Goal: Task Accomplishment & Management: Use online tool/utility

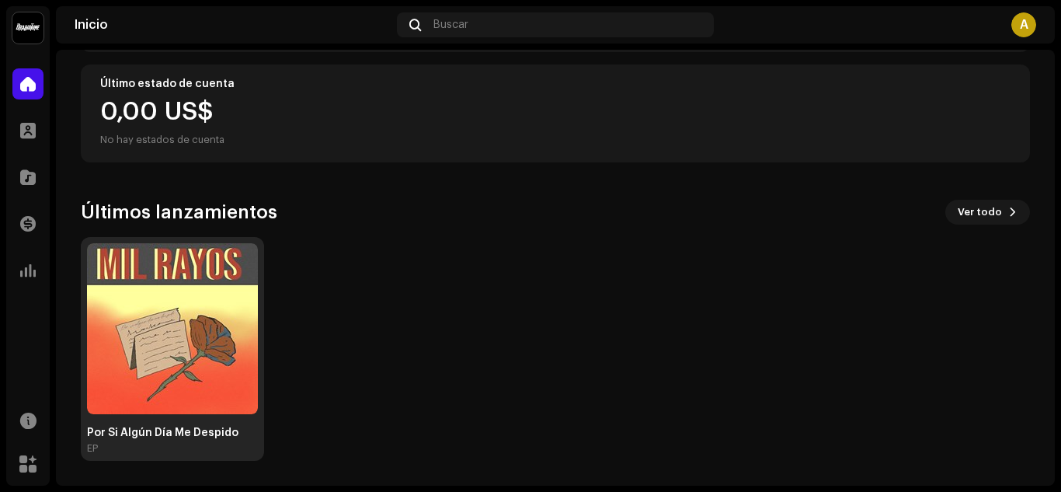
scroll to position [276, 0]
click at [197, 368] on img at bounding box center [172, 328] width 171 height 171
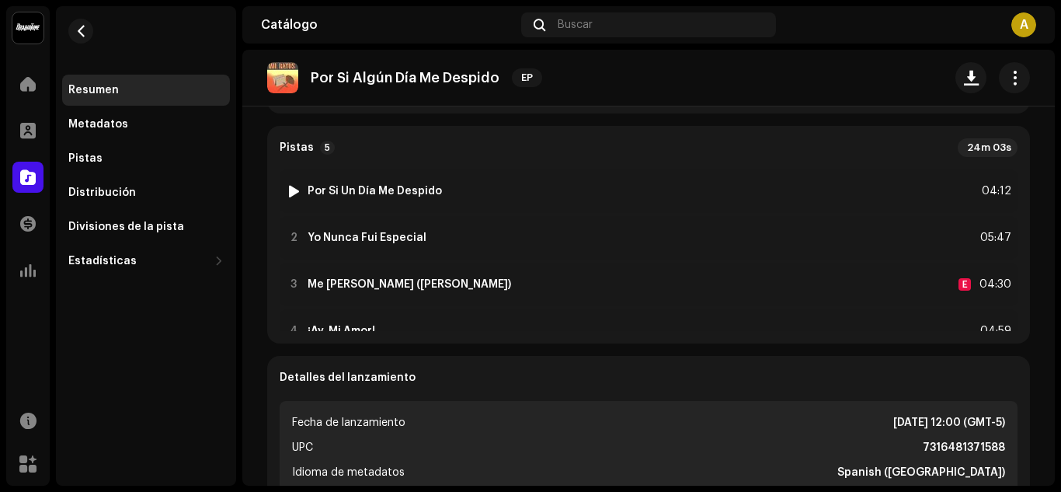
scroll to position [3, 0]
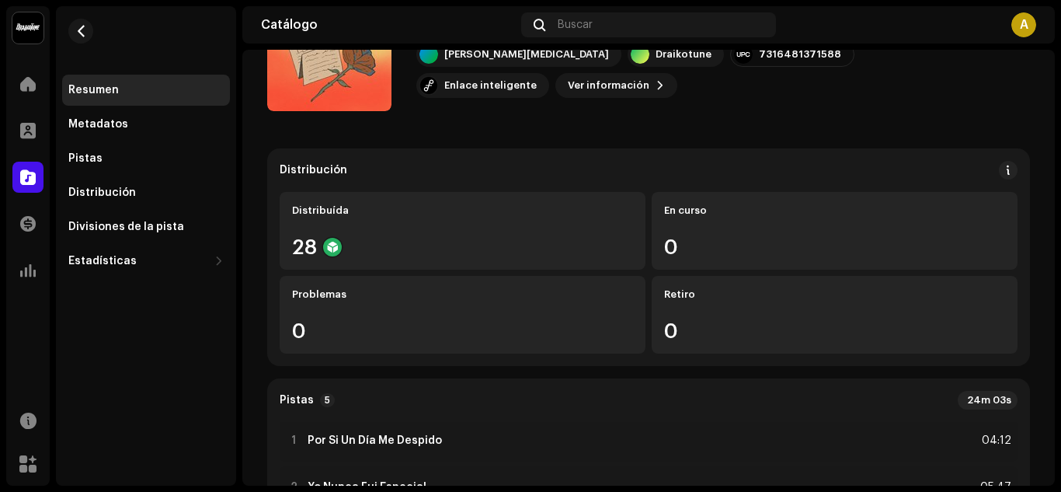
scroll to position [0, 0]
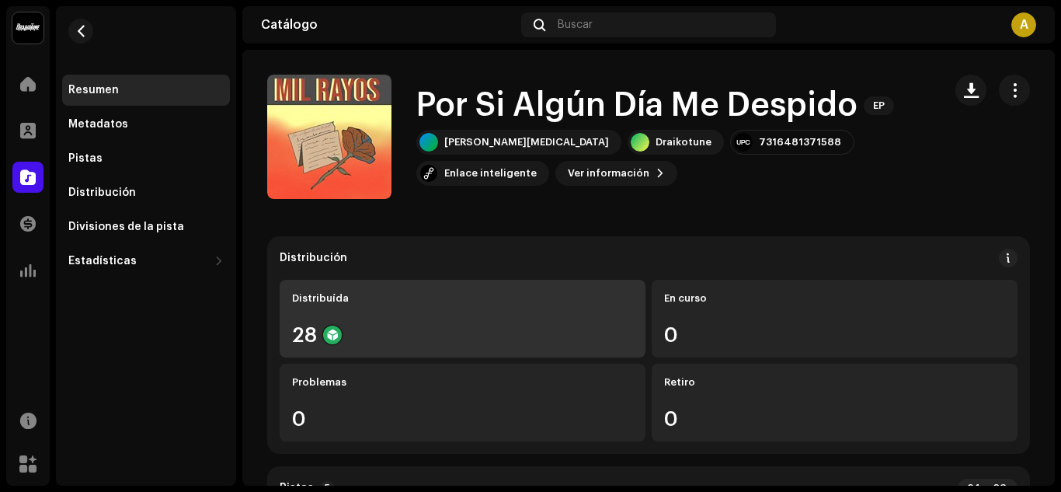
click at [353, 293] on div "Distribuída" at bounding box center [462, 298] width 341 height 12
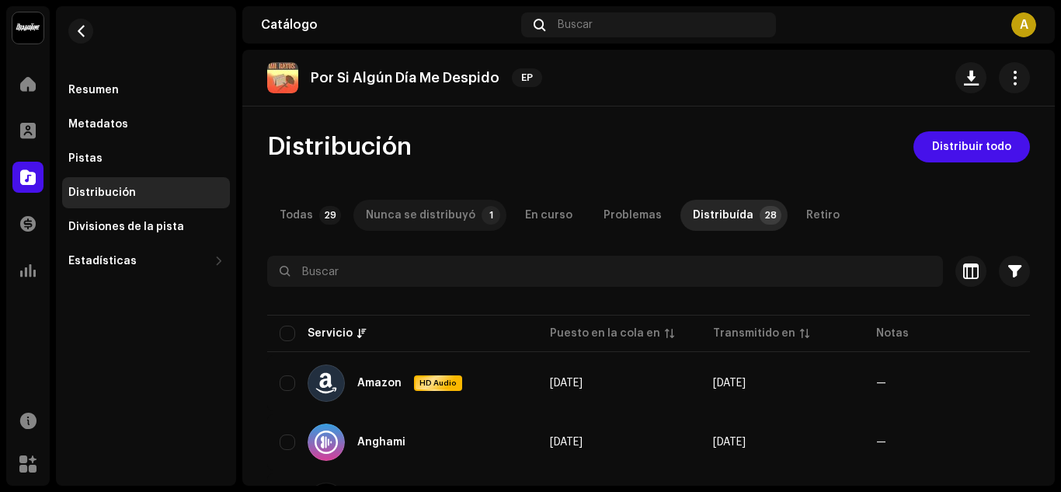
click at [447, 210] on div "Nunca se distribuyó" at bounding box center [421, 215] width 110 height 31
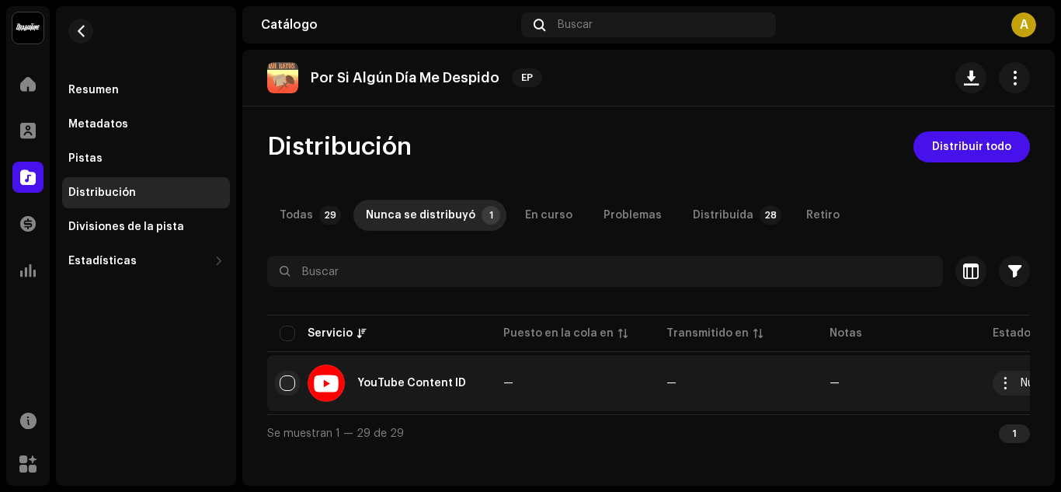
click at [284, 383] on input "checkbox" at bounding box center [288, 383] width 16 height 16
checkbox input "true"
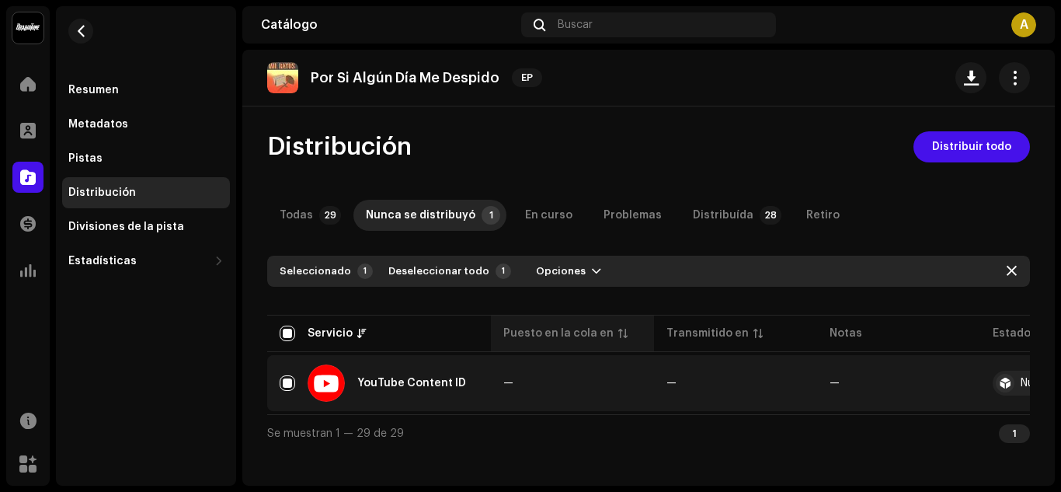
scroll to position [0, 108]
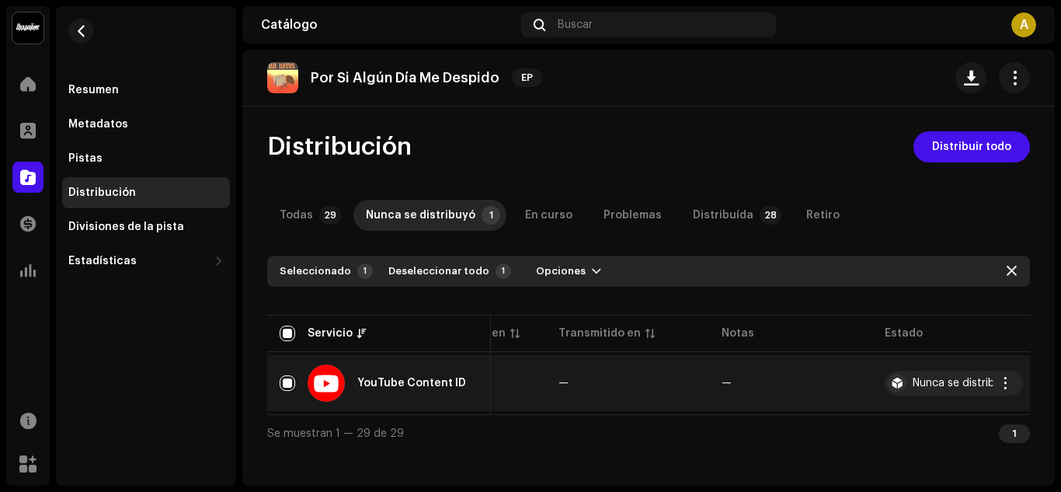
click at [970, 391] on div "Nunca se distribuyó" at bounding box center [954, 383] width 138 height 25
click at [1005, 380] on span "button" at bounding box center [1006, 383] width 12 height 12
click at [942, 417] on div "Distribuir" at bounding box center [932, 418] width 145 height 12
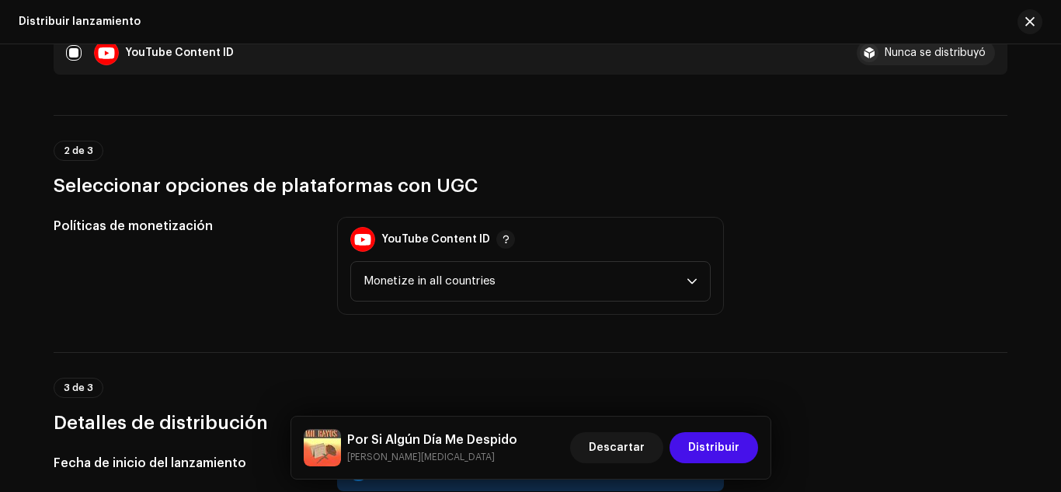
scroll to position [279, 0]
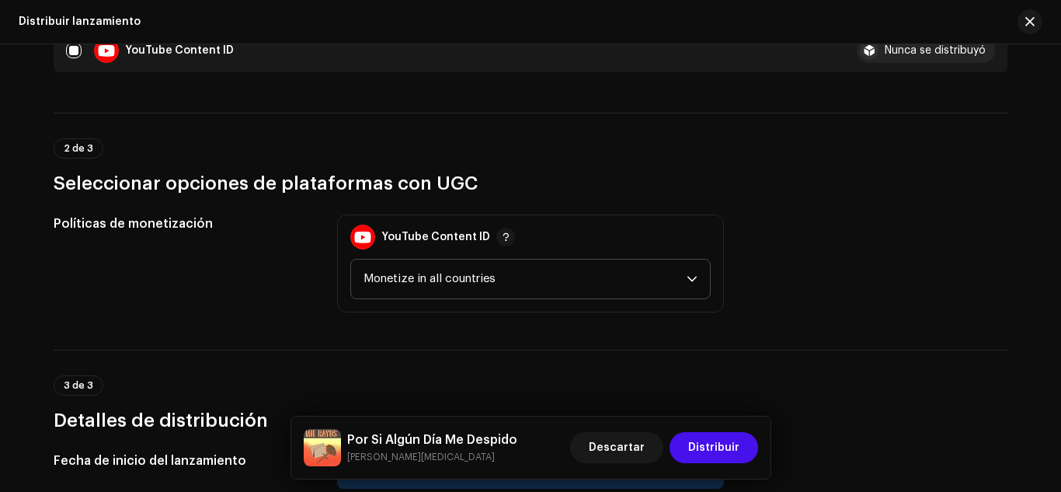
click at [526, 288] on span "Monetize in all countries" at bounding box center [525, 278] width 323 height 39
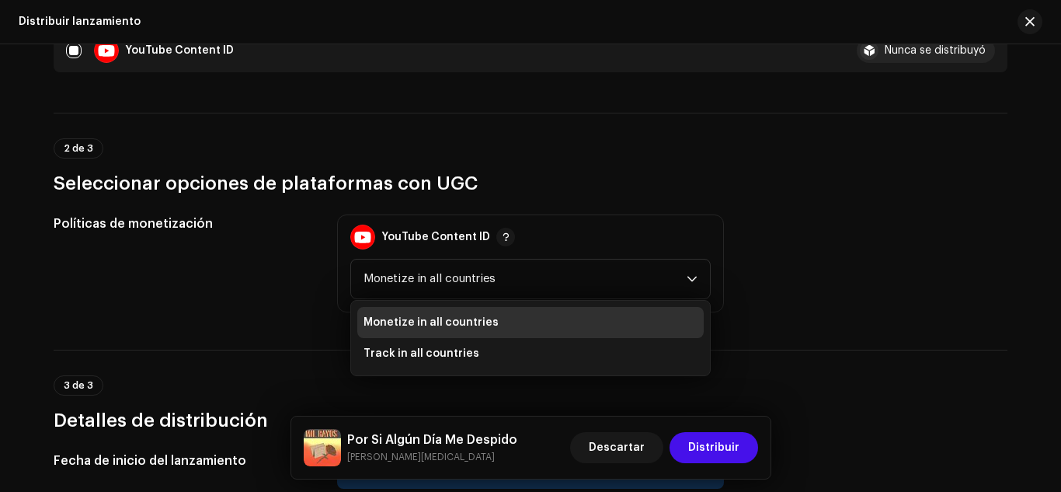
click at [300, 291] on div "Políticas de monetización" at bounding box center [183, 263] width 259 height 98
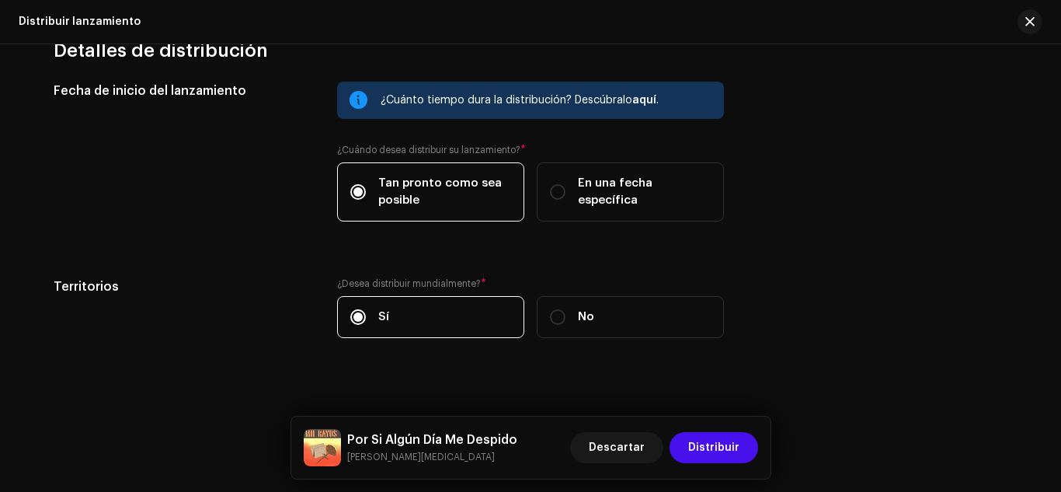
scroll to position [663, 0]
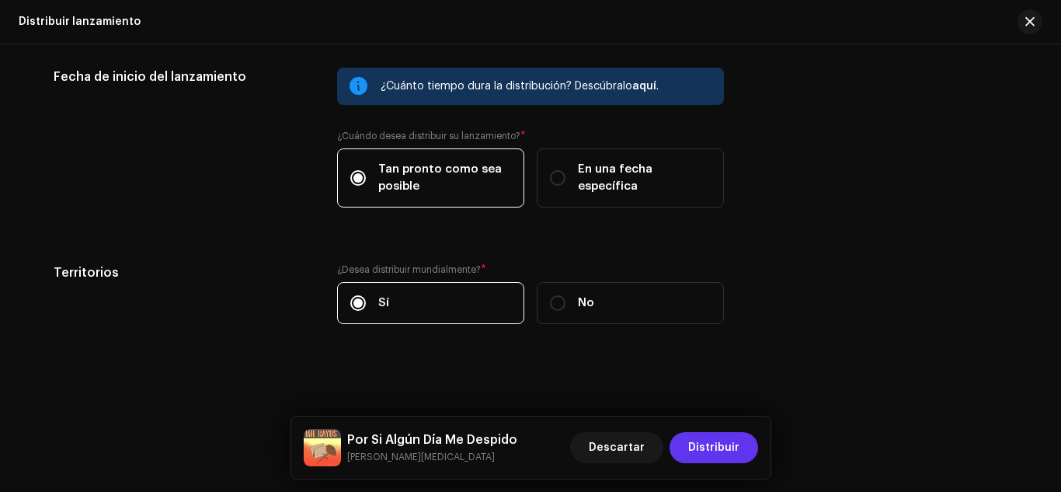
click at [694, 450] on span "Distribuir" at bounding box center [713, 447] width 51 height 31
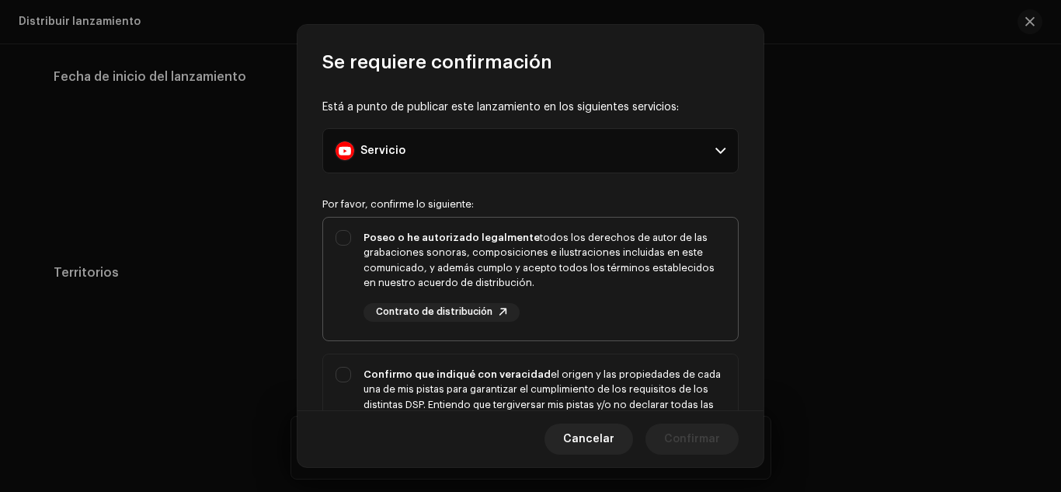
click at [343, 247] on div "Poseo o he autorizado legalmente todos los derechos de autor de las grabaciones…" at bounding box center [530, 276] width 415 height 117
checkbox input "true"
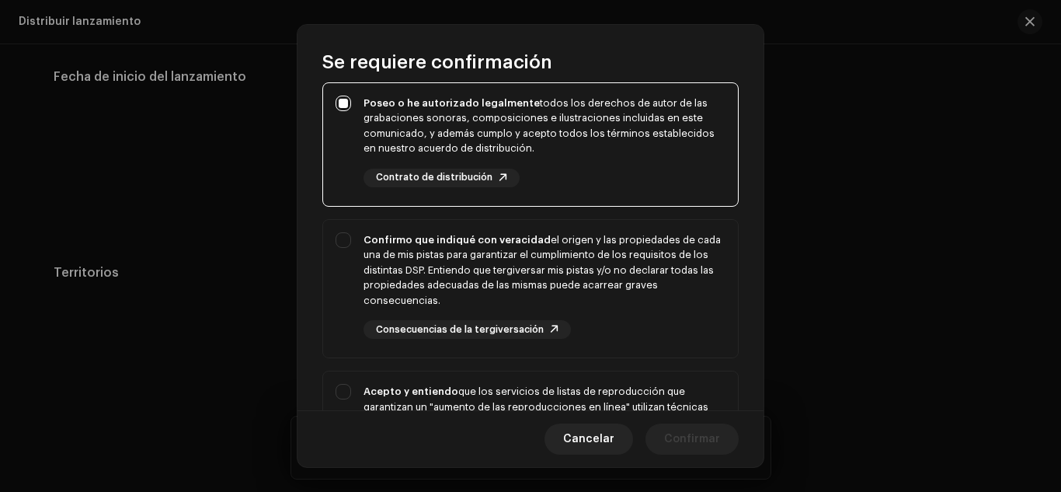
scroll to position [135, 0]
click at [343, 247] on div "Confirmo que indiqué con veracidad el origen y las propiedades de cada una de m…" at bounding box center [530, 285] width 415 height 132
checkbox input "true"
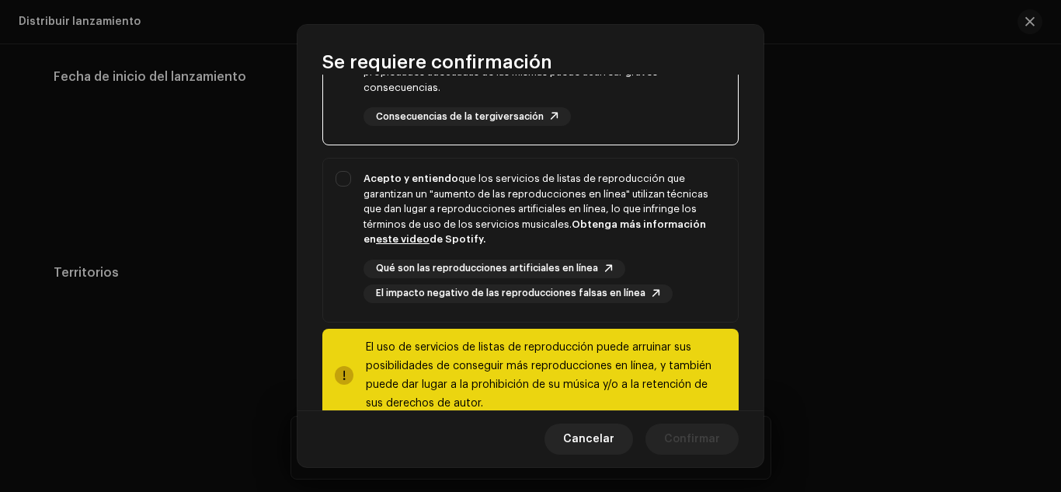
scroll to position [349, 0]
click at [344, 192] on div "Acepto y entiendo que los servicios de listas de reproducción que garantizan un…" at bounding box center [530, 235] width 415 height 157
checkbox input "true"
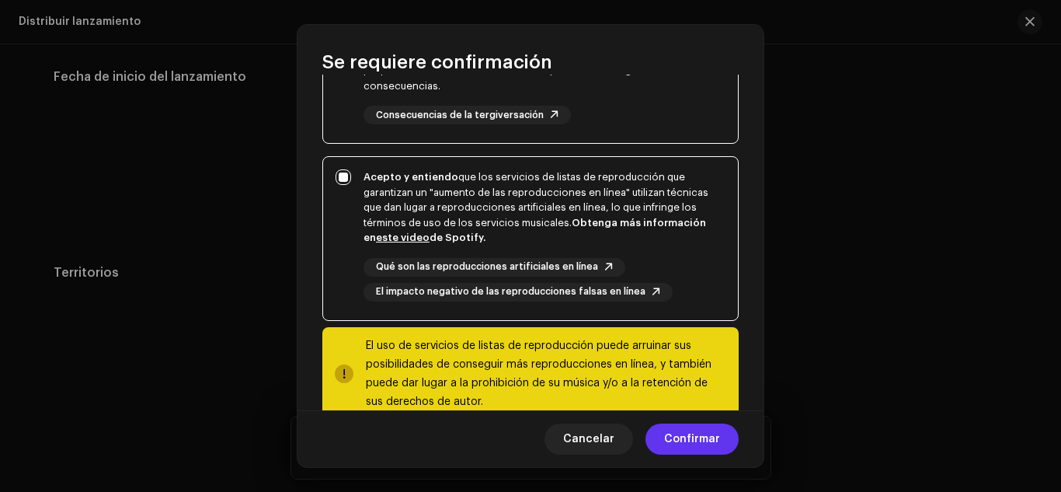
click at [674, 427] on span "Confirmar" at bounding box center [692, 438] width 56 height 31
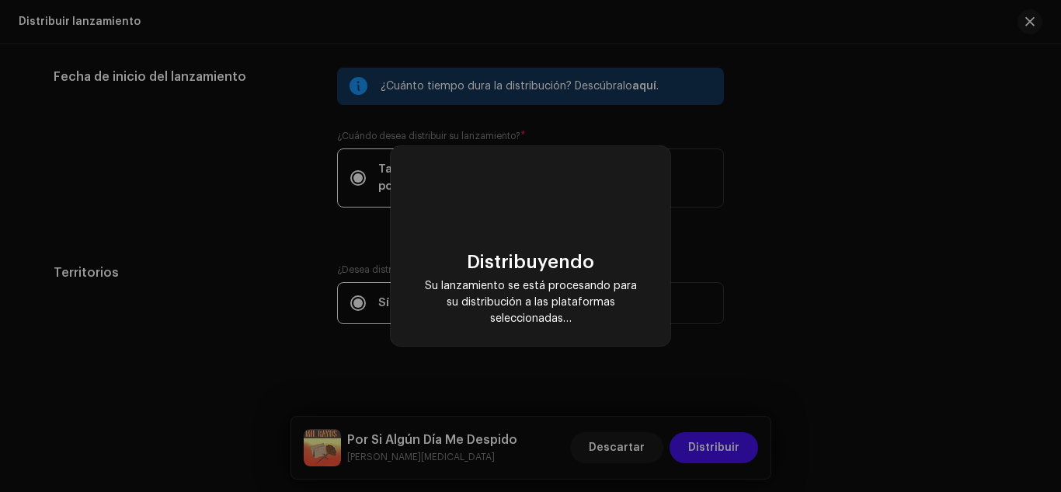
scroll to position [0, 92]
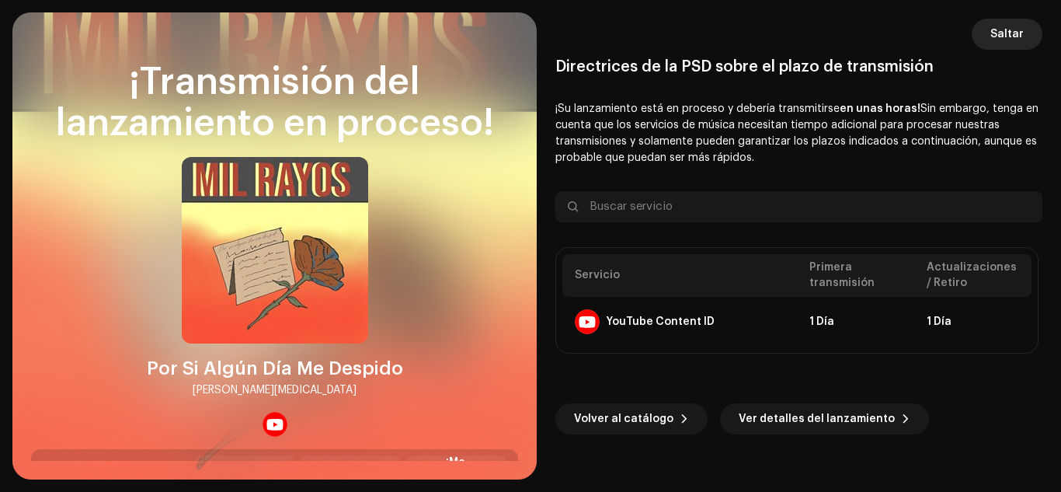
click at [1006, 41] on span "Saltar" at bounding box center [1007, 34] width 33 height 31
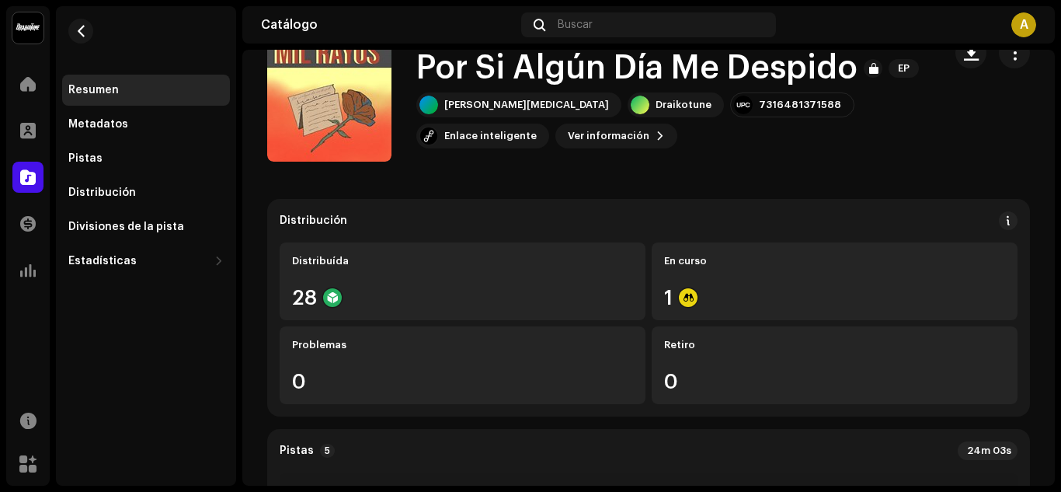
scroll to position [38, 0]
